Goal: Check status: Check status

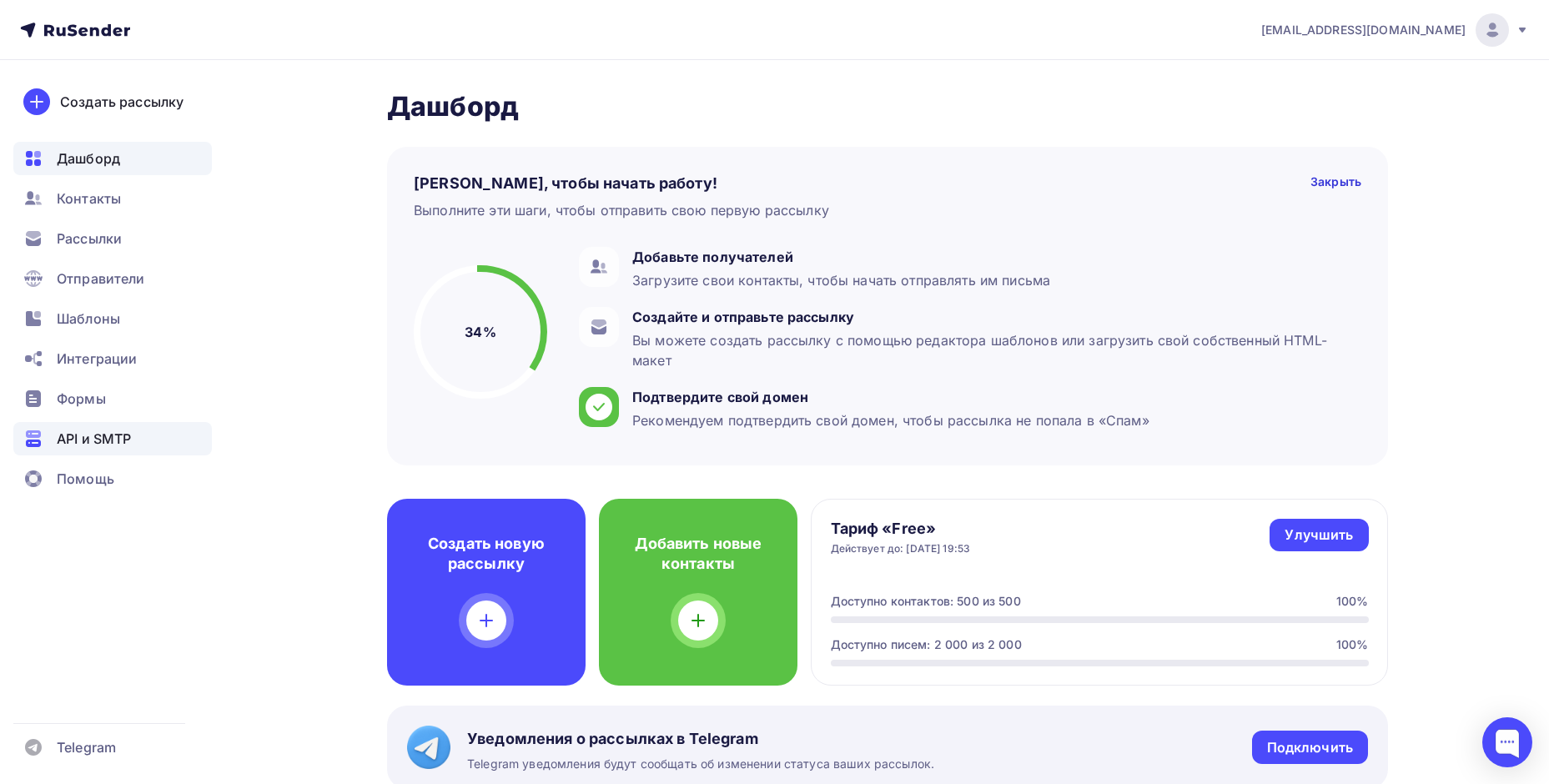
click at [65, 442] on span "API и SMTP" at bounding box center [93, 438] width 74 height 20
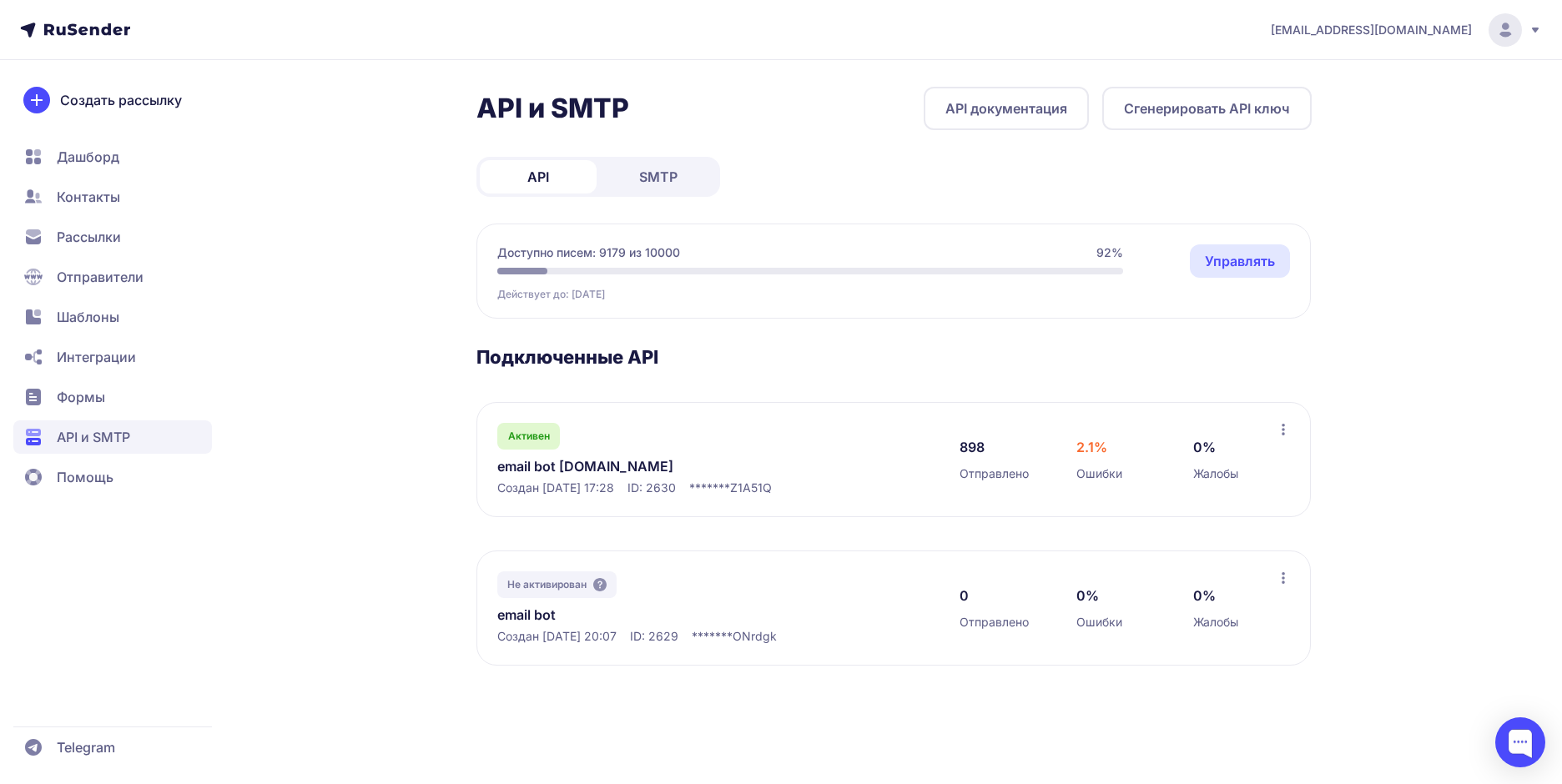
click at [517, 468] on link "email bot [DOMAIN_NAME]" at bounding box center [668, 466] width 342 height 20
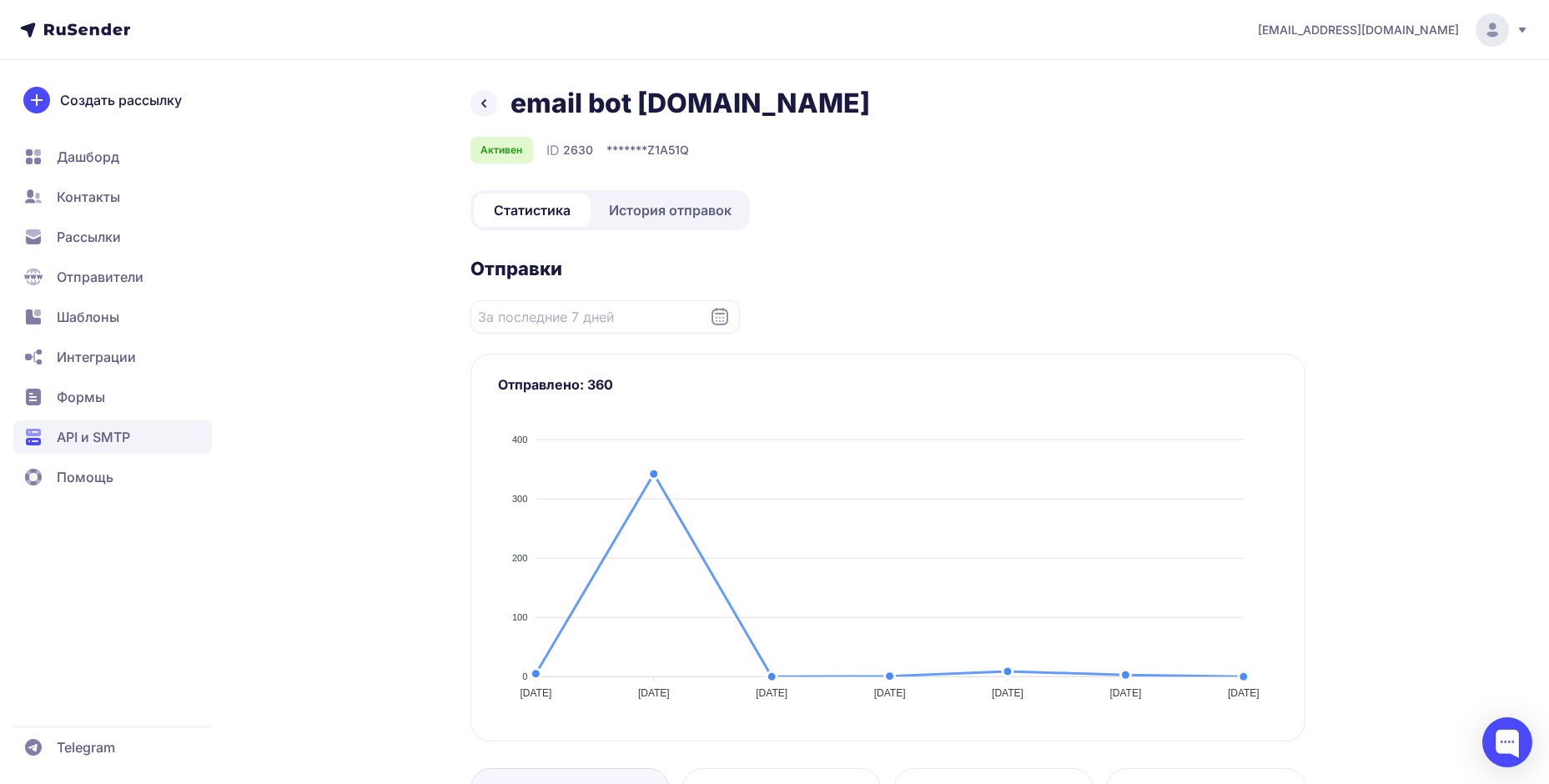
click at [647, 218] on span "История отправок" at bounding box center [669, 209] width 123 height 20
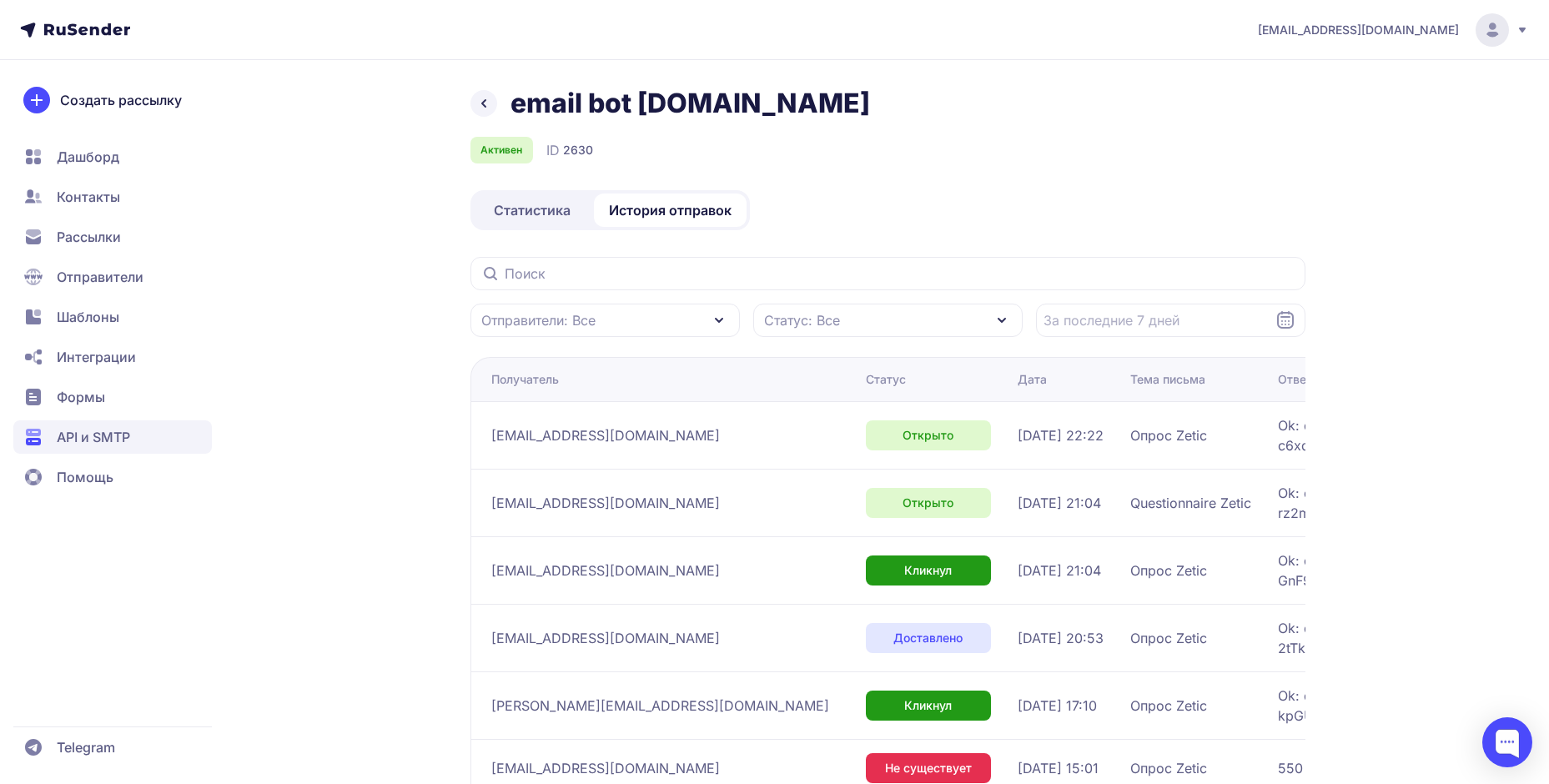
click at [323, 502] on div "email bot [DOMAIN_NAME] Активен ID 2630 Статистика История отправок Отправители…" at bounding box center [775, 608] width 1201 height 1042
click at [342, 296] on div "email bot [DOMAIN_NAME] Активен ID 2630 Статистика История отправок Отправители…" at bounding box center [775, 608] width 1201 height 1042
